Goal: Information Seeking & Learning: Learn about a topic

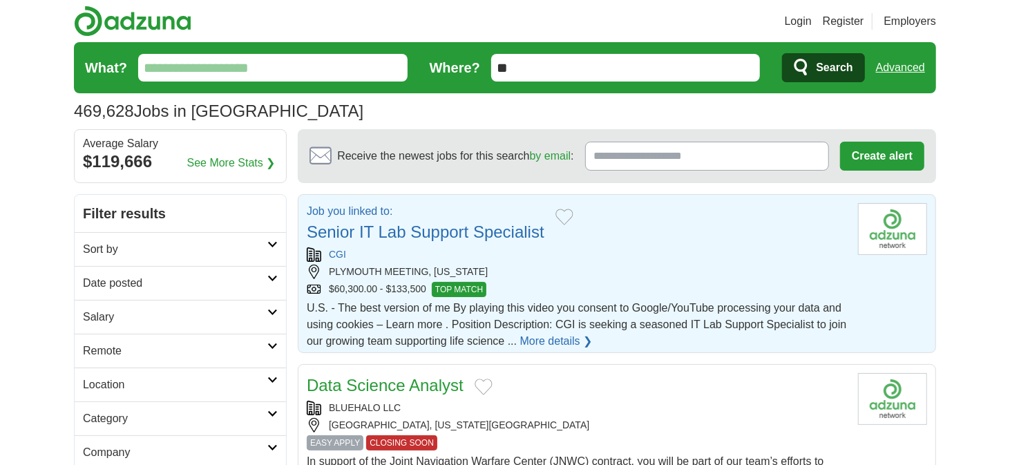
click at [579, 275] on div "PLYMOUTH MEETING, [US_STATE]" at bounding box center [577, 272] width 540 height 15
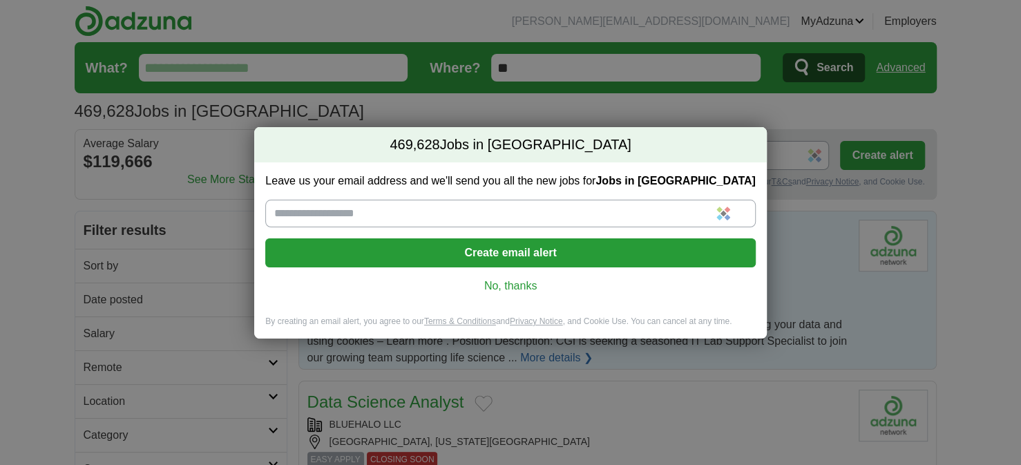
click at [514, 279] on link "No, thanks" at bounding box center [510, 285] width 468 height 15
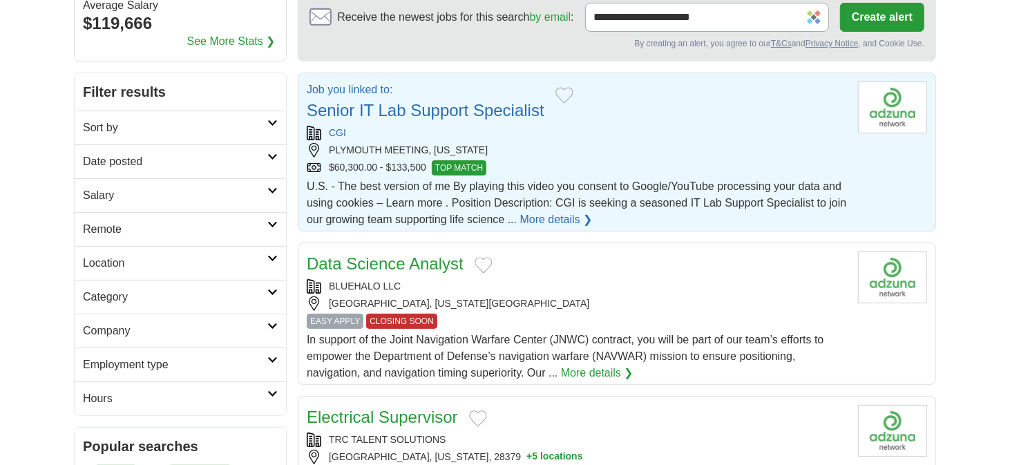
scroll to position [276, 0]
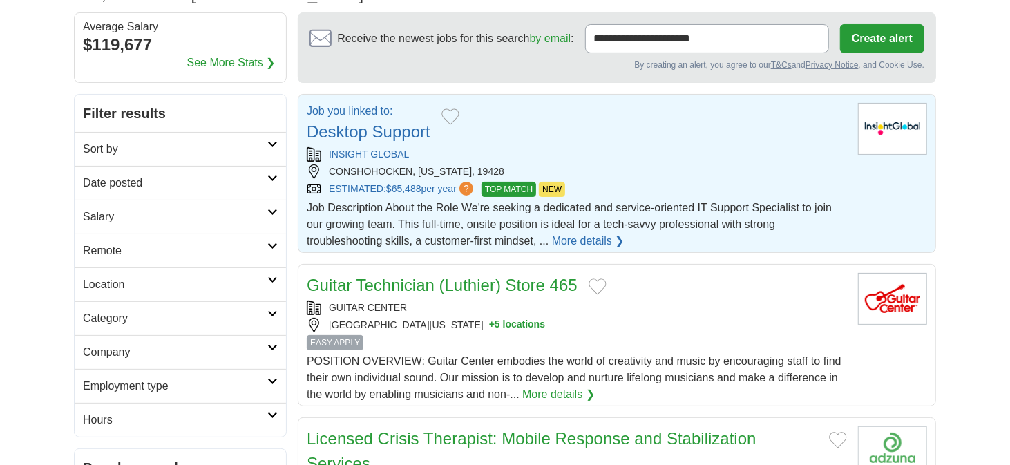
scroll to position [138, 0]
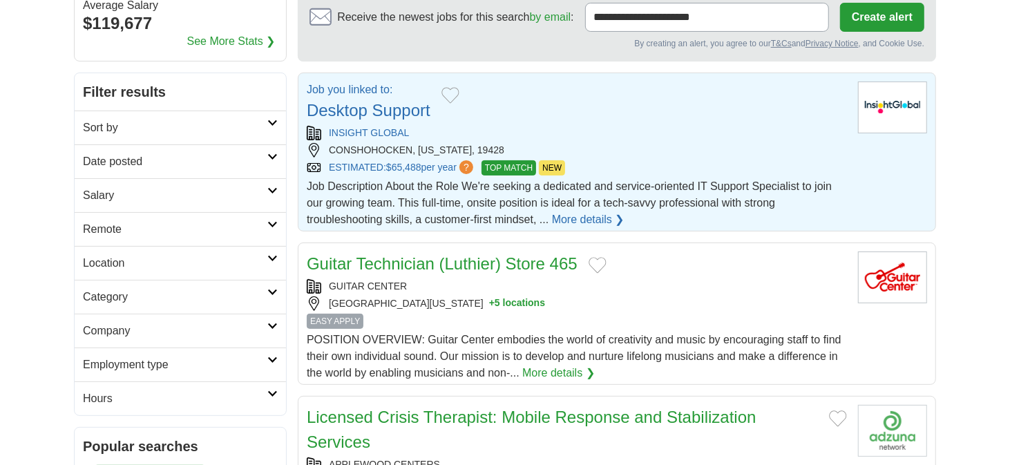
click at [442, 202] on span "Job Description About the Role We're seeking a dedicated and service-oriented I…" at bounding box center [569, 202] width 525 height 45
